Goal: Navigation & Orientation: Find specific page/section

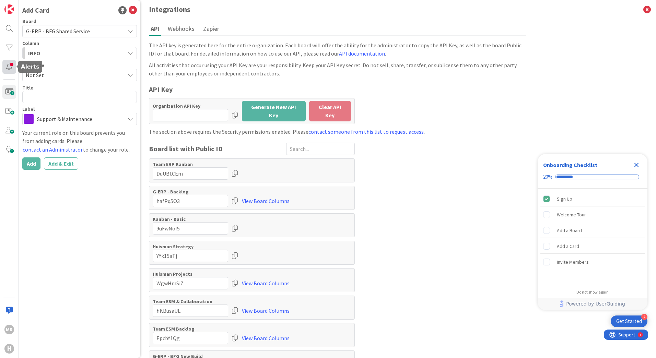
click at [11, 65] on div at bounding box center [9, 67] width 14 height 14
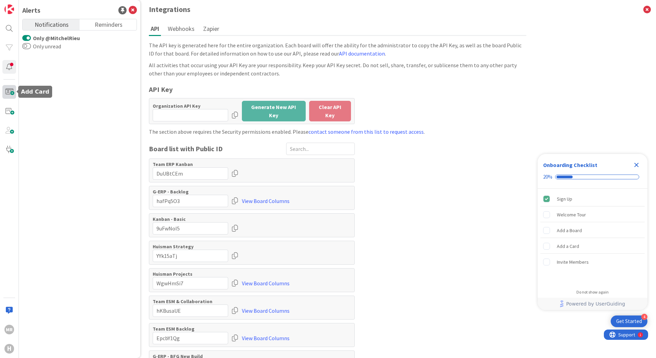
click at [6, 91] on span at bounding box center [9, 92] width 14 height 14
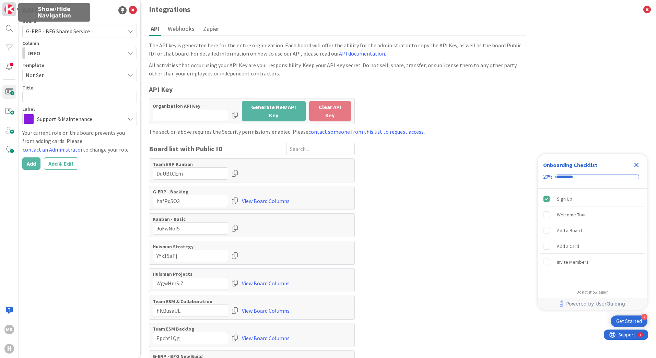
click at [8, 9] on img at bounding box center [9, 9] width 10 height 10
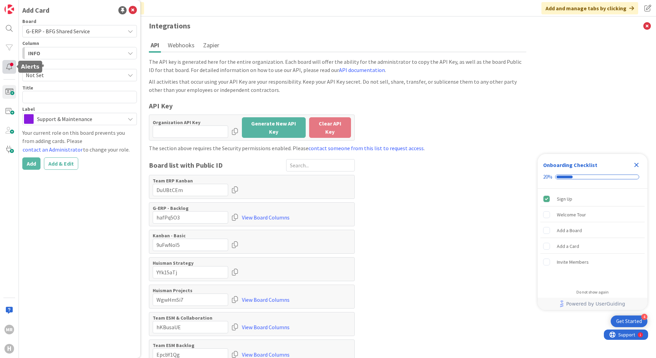
click at [8, 71] on div at bounding box center [9, 67] width 14 height 14
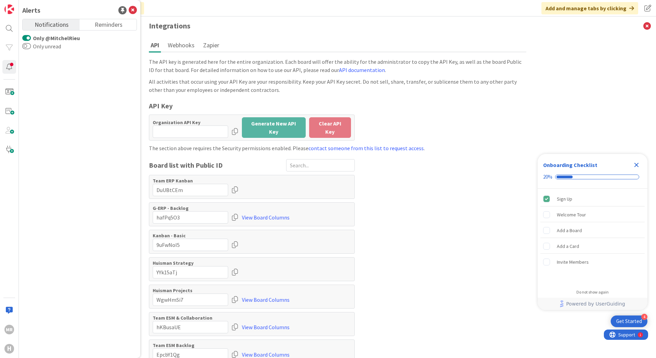
click at [266, 217] on link "View Board Columns" at bounding box center [266, 217] width 48 height 12
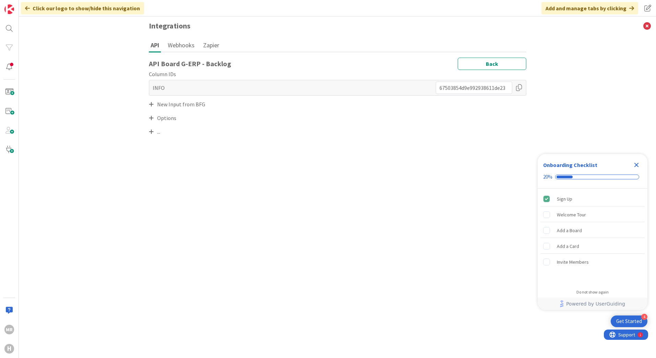
click at [26, 8] on icon at bounding box center [27, 7] width 5 height 5
click at [11, 69] on div at bounding box center [9, 67] width 14 height 14
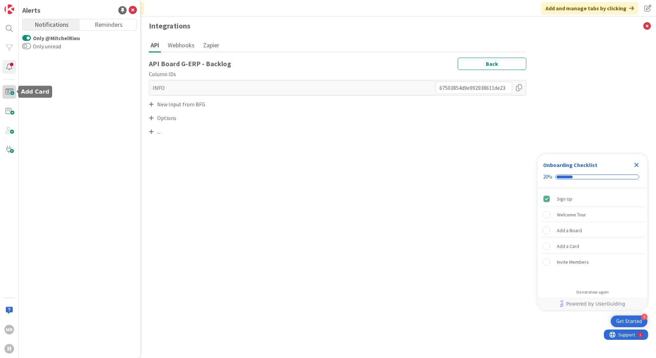
click at [8, 91] on span at bounding box center [9, 92] width 14 height 14
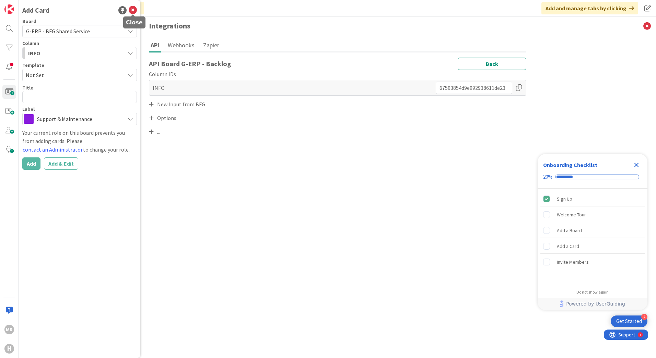
click at [132, 9] on icon at bounding box center [133, 10] width 8 height 8
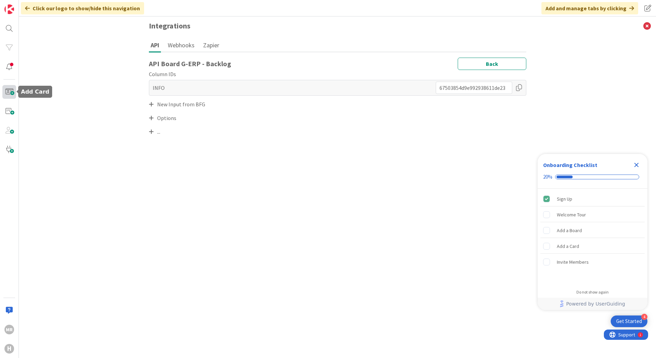
click at [9, 92] on span at bounding box center [9, 92] width 14 height 14
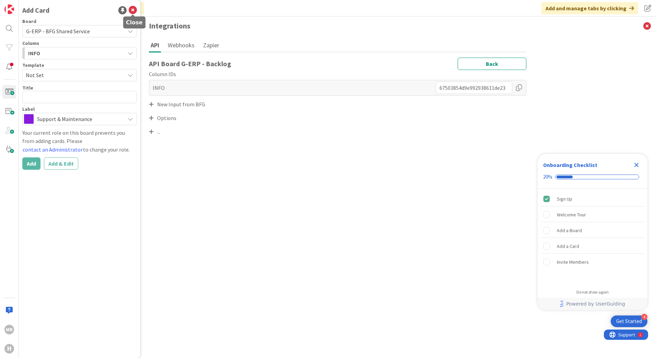
click at [132, 11] on icon at bounding box center [133, 10] width 8 height 8
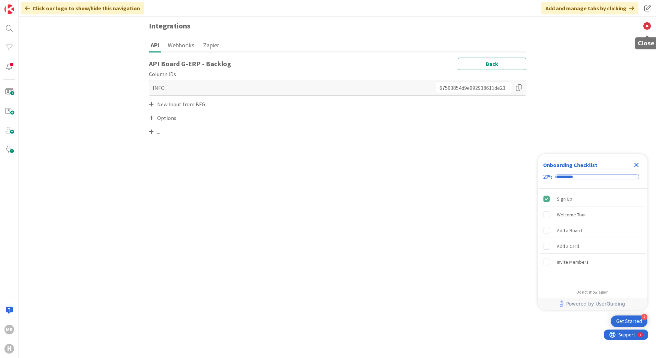
click at [651, 25] on icon at bounding box center [647, 25] width 18 height 19
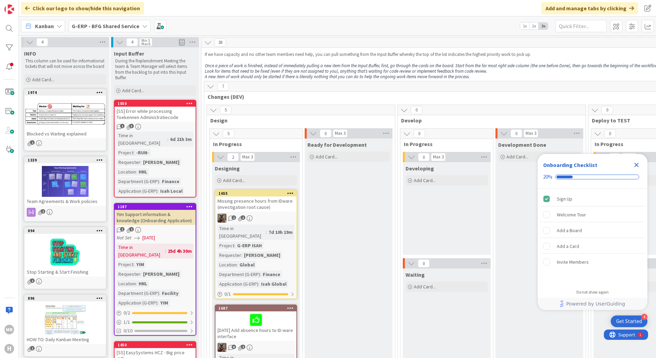
click at [188, 102] on icon at bounding box center [189, 103] width 7 height 5
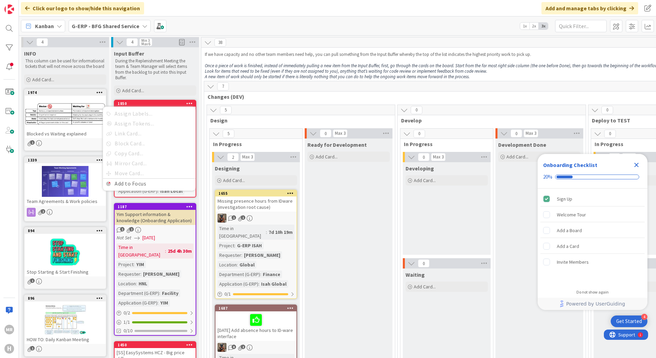
click at [190, 102] on icon at bounding box center [189, 103] width 7 height 5
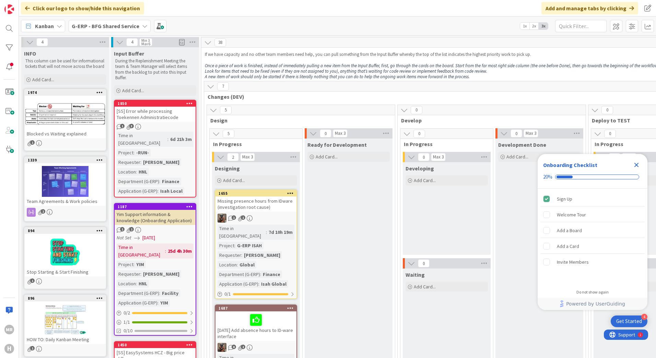
click at [155, 113] on div "[SS] Error while processing Toekennen Administratiecode" at bounding box center [155, 114] width 81 height 15
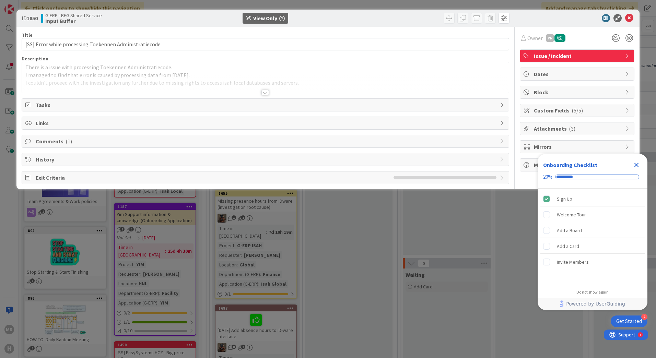
click at [627, 109] on icon at bounding box center [627, 110] width 5 height 5
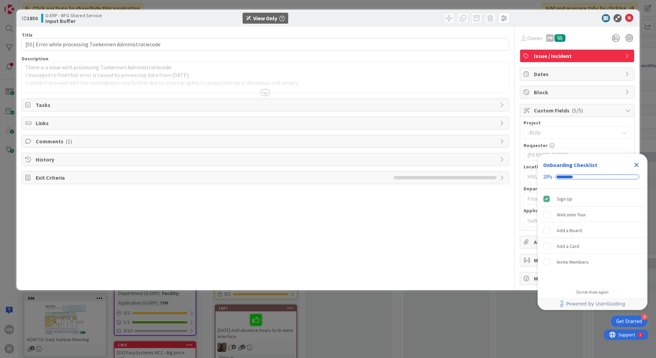
drag, startPoint x: 620, startPoint y: 162, endPoint x: 621, endPoint y: 169, distance: 6.3
click at [621, 169] on div "Onboarding Checklist" at bounding box center [592, 165] width 99 height 11
click at [635, 164] on icon "Close Checklist" at bounding box center [637, 165] width 8 height 8
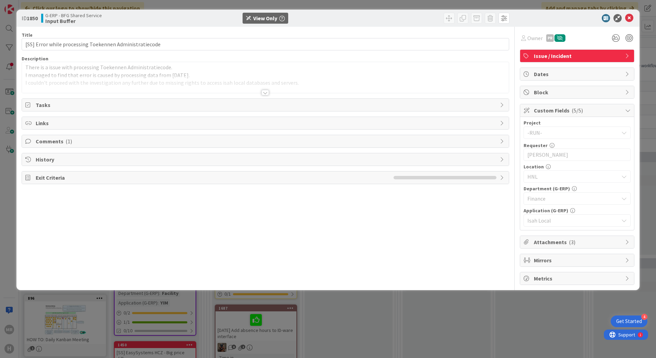
click at [629, 91] on icon at bounding box center [627, 92] width 5 height 5
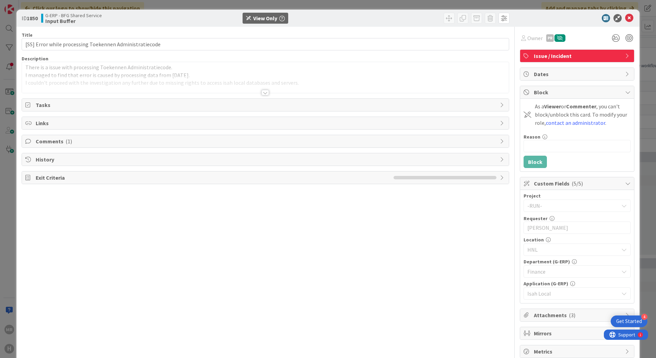
click at [629, 91] on div "Block" at bounding box center [577, 92] width 114 height 13
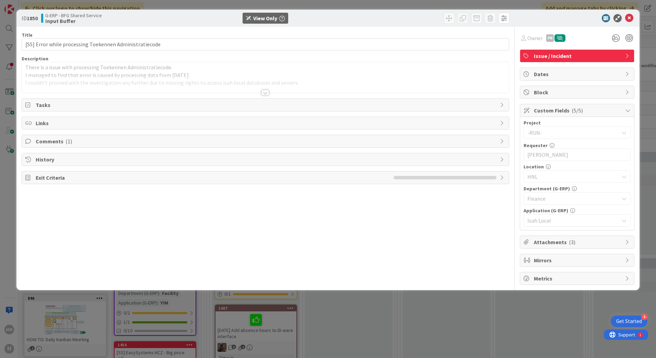
click at [627, 73] on icon at bounding box center [627, 73] width 5 height 5
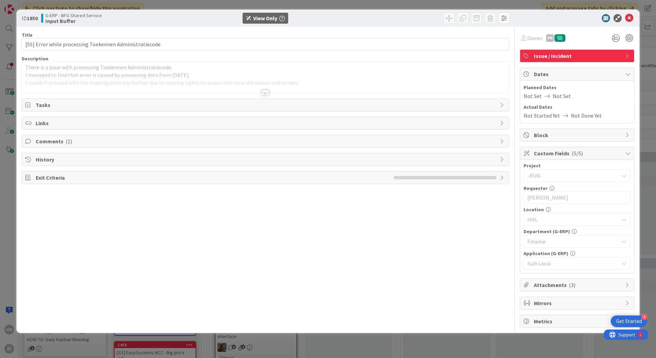
click at [627, 73] on icon at bounding box center [627, 73] width 5 height 5
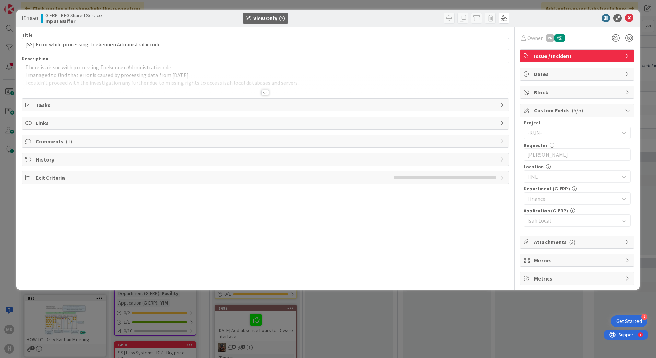
click at [54, 121] on span "Links" at bounding box center [266, 123] width 461 height 8
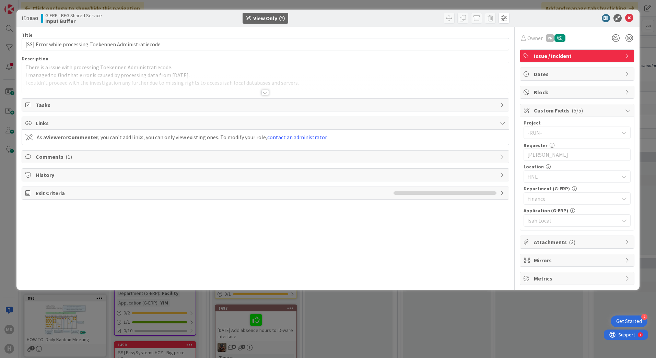
click at [54, 121] on span "Links" at bounding box center [266, 123] width 461 height 8
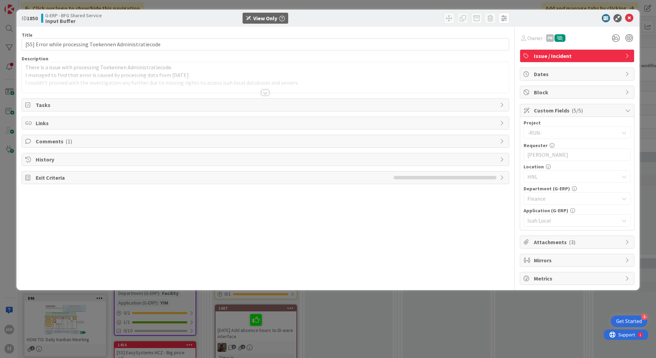
click at [54, 105] on span "Tasks" at bounding box center [266, 105] width 461 height 8
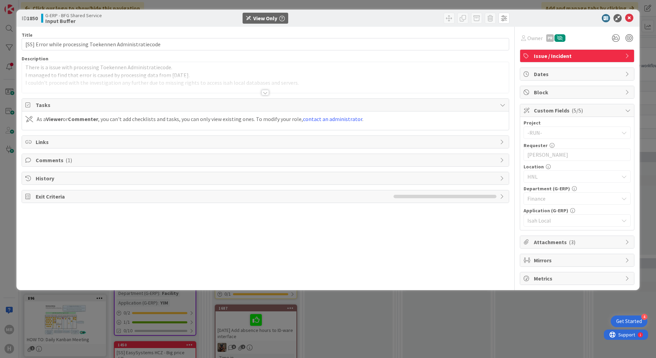
click at [54, 105] on span "Tasks" at bounding box center [266, 105] width 461 height 8
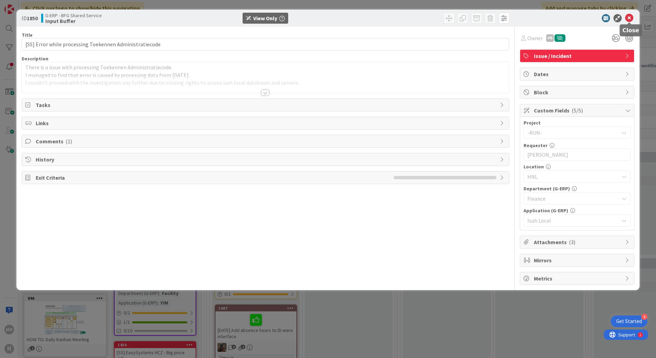
drag, startPoint x: 631, startPoint y: 17, endPoint x: 501, endPoint y: 87, distance: 148.2
click at [631, 17] on icon at bounding box center [629, 18] width 8 height 8
